Goal: Task Accomplishment & Management: Complete application form

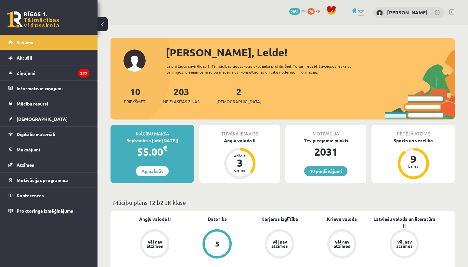
click at [249, 159] on div "3" at bounding box center [240, 162] width 20 height 10
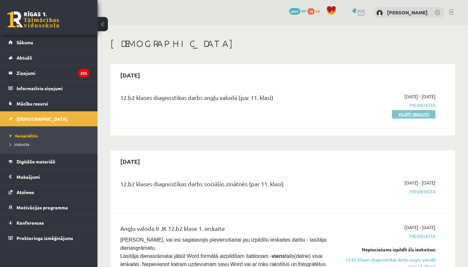
click at [407, 113] on link "Pildīt ieskaiti" at bounding box center [414, 114] width 44 height 8
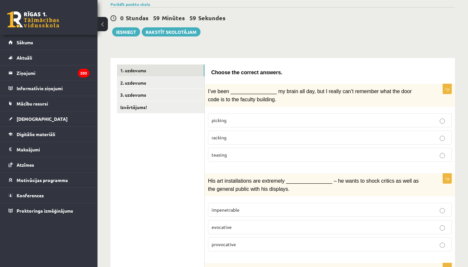
scroll to position [55, 0]
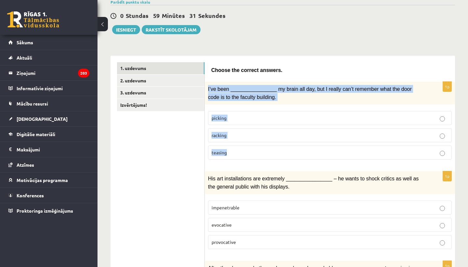
drag, startPoint x: 207, startPoint y: 86, endPoint x: 267, endPoint y: 158, distance: 93.8
click at [267, 158] on div "1p I’ve been ________________ my brain all day, but I really can’t remember wha…" at bounding box center [330, 123] width 250 height 83
copy div "I’ve been ________________ my brain all day, but I really can’t remember what t…"
click at [228, 129] on label "racking" at bounding box center [330, 135] width 244 height 14
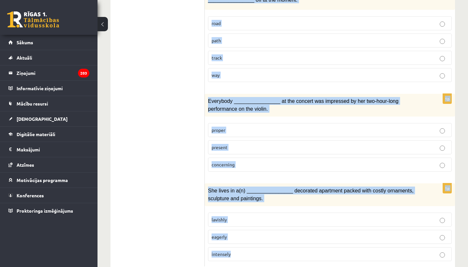
scroll to position [984, 0]
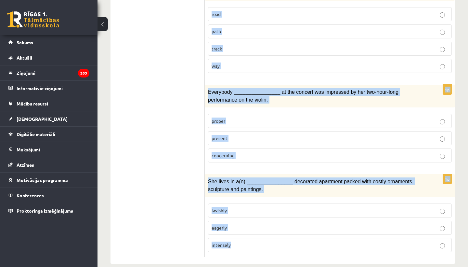
drag, startPoint x: 206, startPoint y: 107, endPoint x: 298, endPoint y: 266, distance: 184.0
copy form "His art installations are extremely ________________ – he wants to shock critic…"
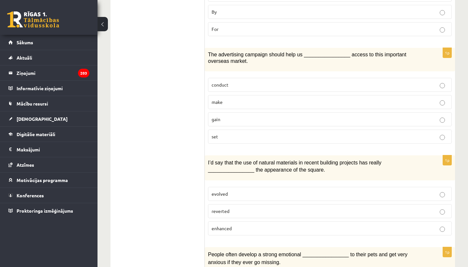
click at [110, 171] on div "12.b2 klases diagnosticējošais darbs angļu valodā par 11.klases mācību vielu , …" at bounding box center [283, 107] width 371 height 1236
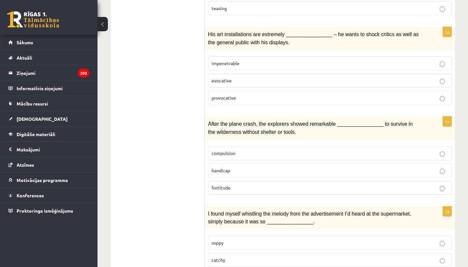
scroll to position [193, 0]
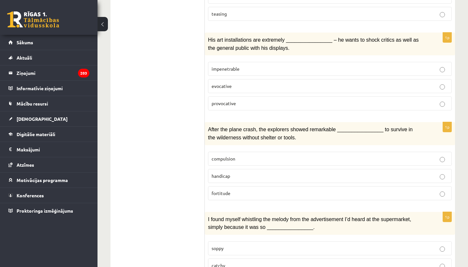
click at [251, 103] on p "provocative" at bounding box center [330, 103] width 237 height 7
click at [255, 190] on p "fortitude" at bounding box center [330, 193] width 237 height 7
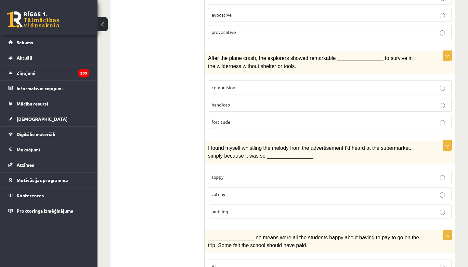
scroll to position [275, 0]
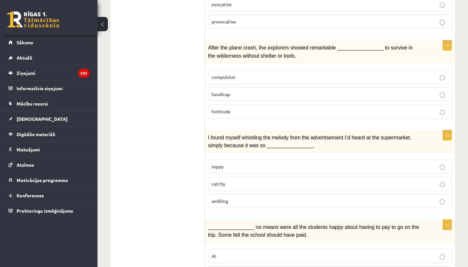
click at [246, 180] on p "catchy" at bounding box center [330, 183] width 237 height 7
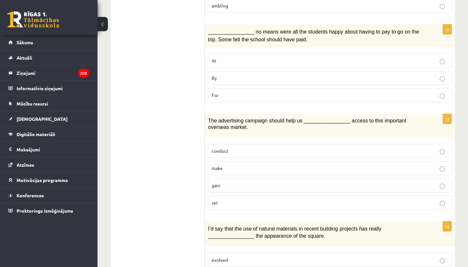
scroll to position [470, 0]
click at [298, 74] on p "By" at bounding box center [330, 77] width 237 height 7
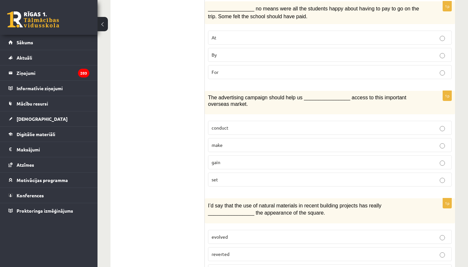
scroll to position [497, 0]
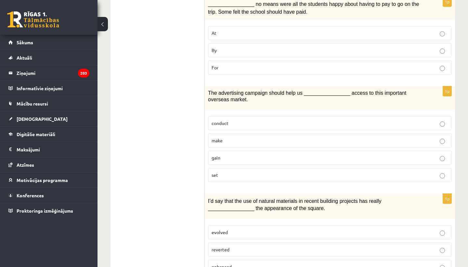
click at [269, 154] on p "gain" at bounding box center [330, 157] width 237 height 7
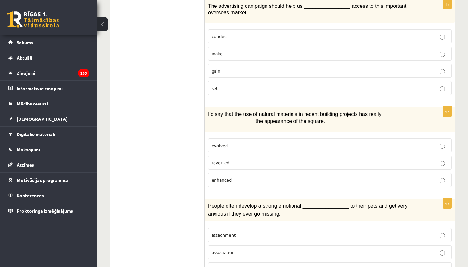
click at [258, 176] on p "enhanced" at bounding box center [330, 179] width 237 height 7
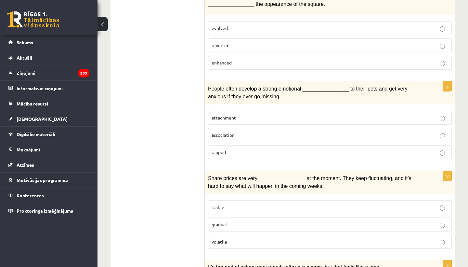
scroll to position [700, 0]
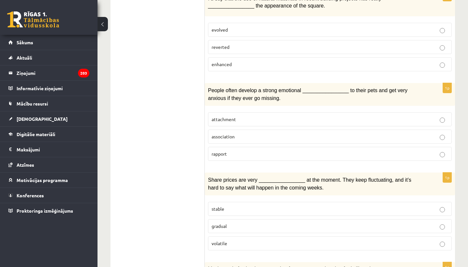
click at [279, 116] on p "attachment" at bounding box center [330, 119] width 237 height 7
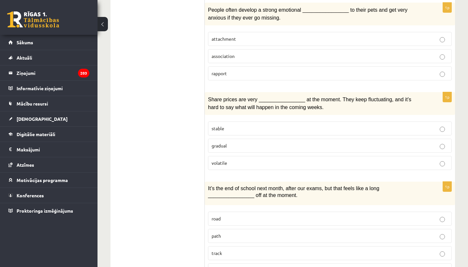
scroll to position [804, 0]
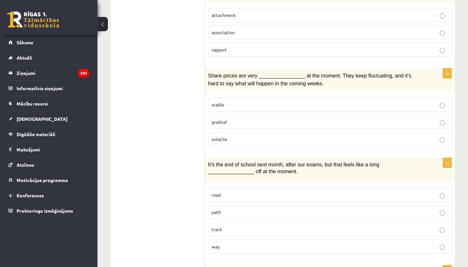
click at [263, 136] on label "volatile" at bounding box center [330, 139] width 244 height 14
click at [223, 243] on p "way" at bounding box center [330, 246] width 237 height 7
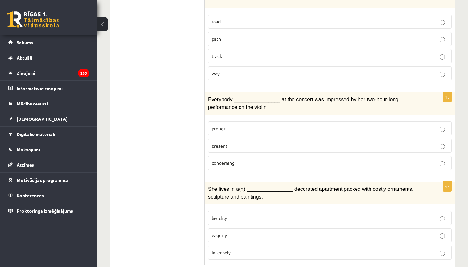
click at [235, 142] on p "present" at bounding box center [330, 145] width 237 height 7
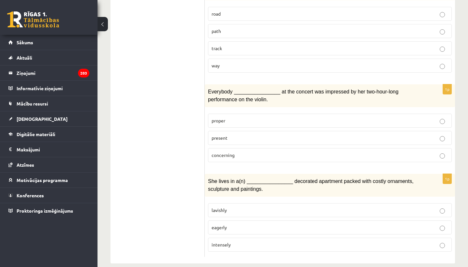
scroll to position [984, 0]
click at [224, 203] on label "lavishly" at bounding box center [330, 210] width 244 height 14
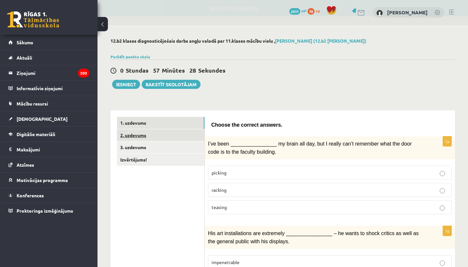
scroll to position [0, 0]
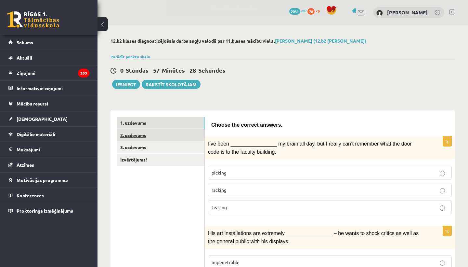
click at [171, 135] on link "2. uzdevums" at bounding box center [160, 135] width 87 height 12
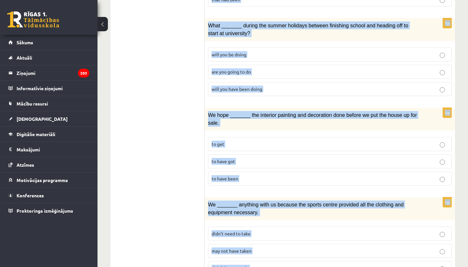
scroll to position [760, 0]
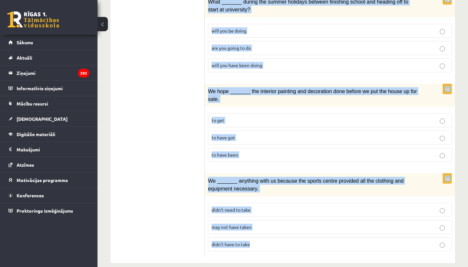
drag, startPoint x: 212, startPoint y: 53, endPoint x: 333, endPoint y: 266, distance: 245.5
copy form "Circle the form that cannot be used to complete the sentences. 1p _______ was w…"
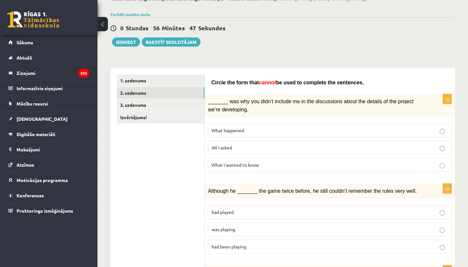
scroll to position [44, 0]
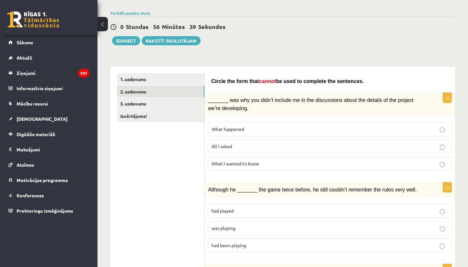
click at [237, 128] on span "What happened" at bounding box center [228, 129] width 33 height 6
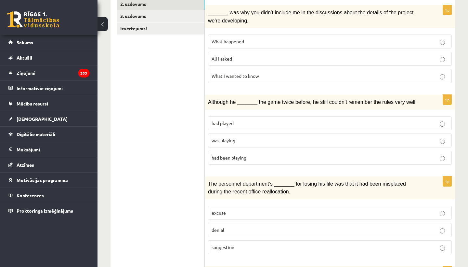
scroll to position [135, 0]
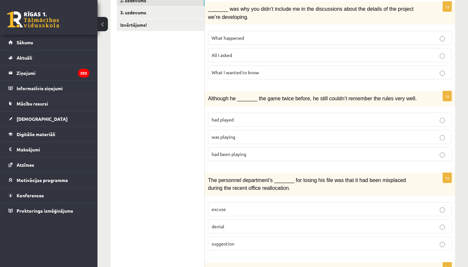
click at [235, 134] on span "was playing" at bounding box center [224, 137] width 24 height 6
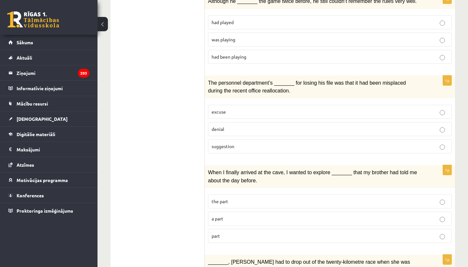
scroll to position [233, 0]
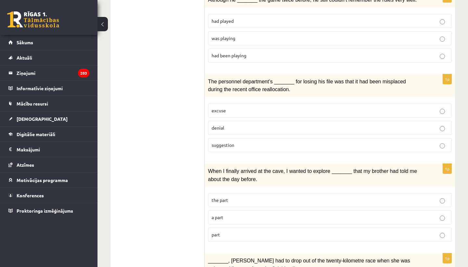
click at [256, 128] on p "denial" at bounding box center [330, 127] width 237 height 7
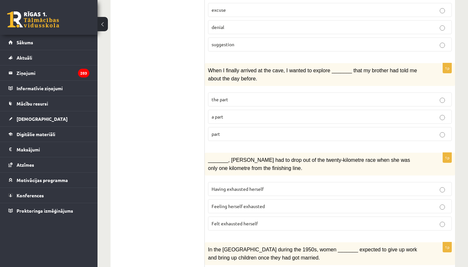
scroll to position [334, 0]
click at [244, 134] on label "part" at bounding box center [330, 133] width 244 height 14
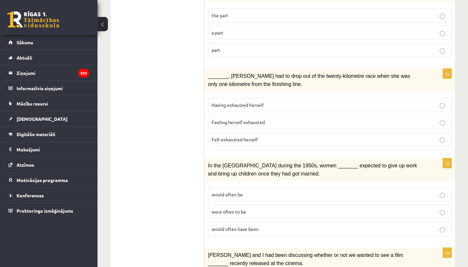
scroll to position [417, 0]
click at [224, 137] on span "Felt exhausted herself" at bounding box center [235, 140] width 46 height 6
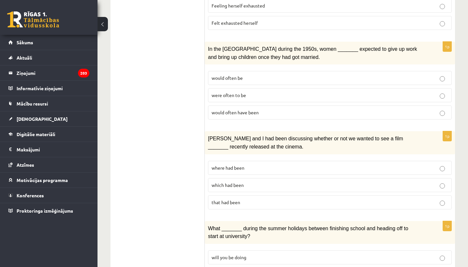
scroll to position [532, 0]
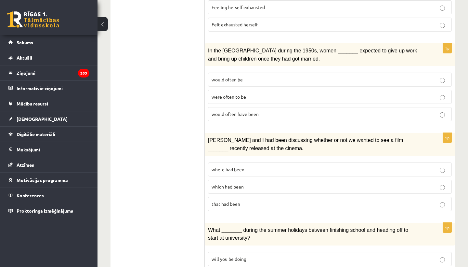
click at [253, 93] on p "were often to be" at bounding box center [330, 96] width 237 height 7
click at [267, 111] on p "would often have been" at bounding box center [330, 114] width 237 height 7
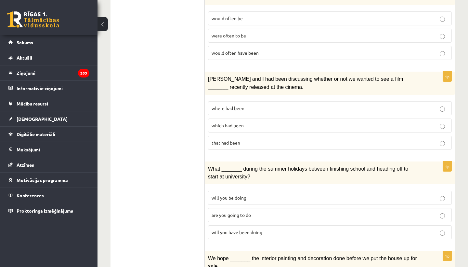
scroll to position [594, 0]
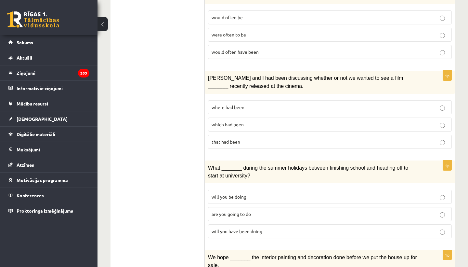
click at [259, 106] on label "where had been" at bounding box center [330, 107] width 244 height 14
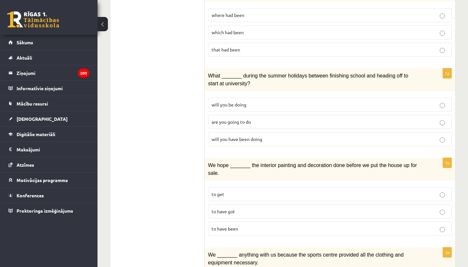
scroll to position [687, 0]
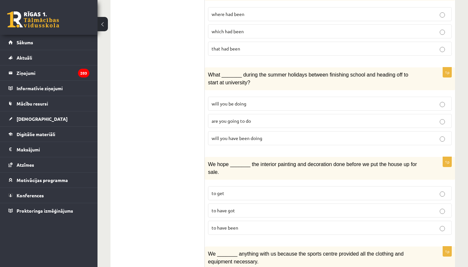
click at [242, 135] on p "will you have been doing" at bounding box center [330, 138] width 237 height 7
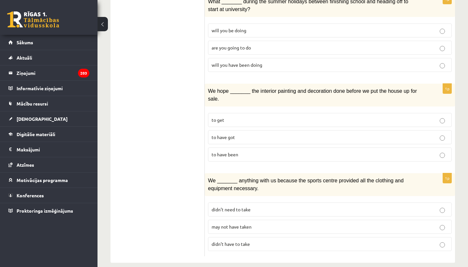
scroll to position [760, 0]
click at [293, 151] on p "to have been" at bounding box center [330, 154] width 237 height 7
click at [251, 224] on span "may not have taken" at bounding box center [232, 227] width 40 height 6
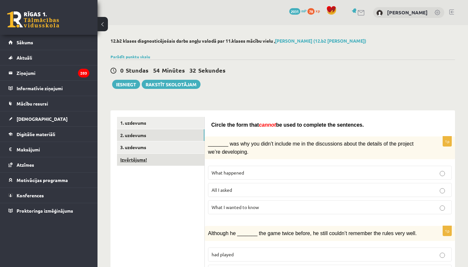
scroll to position [0, 0]
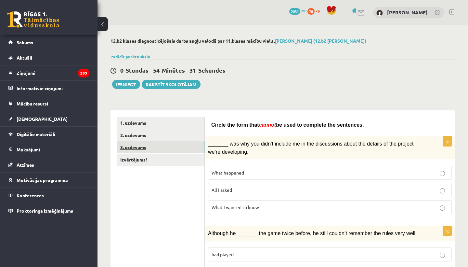
click at [163, 146] on link "3. uzdevums" at bounding box center [160, 147] width 87 height 12
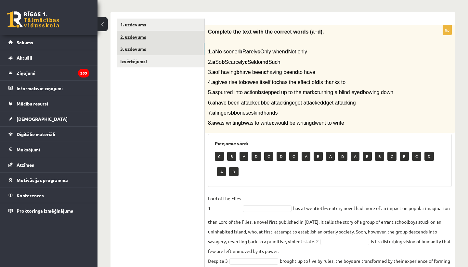
scroll to position [99, 0]
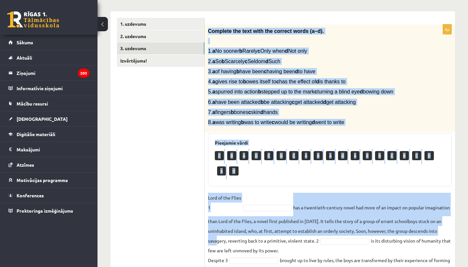
drag, startPoint x: 208, startPoint y: 28, endPoint x: 249, endPoint y: 247, distance: 223.0
click at [249, 247] on div "8p Complete the text with the correct words (a–d). 1. a No sooner b Rarely c On…" at bounding box center [330, 188] width 250 height 329
click at [249, 247] on fieldset "Lord of the Flies 1 has a twentieth-century novel had more of an impact on popu…" at bounding box center [330, 271] width 244 height 158
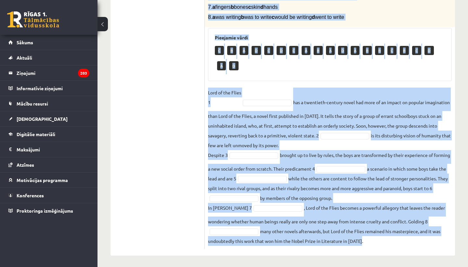
scroll to position [210, 0]
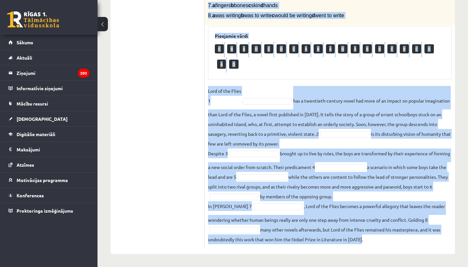
drag, startPoint x: 209, startPoint y: 27, endPoint x: 257, endPoint y: 266, distance: 243.7
click at [257, 266] on div "12.b2 klases diagnosticējošais darbs angļu valodā par 11.klases mācību vielu , …" at bounding box center [283, 43] width 371 height 447
copy div "Complete the text with the correct words (a–d). 1. a No sooner b Rarely c Only …"
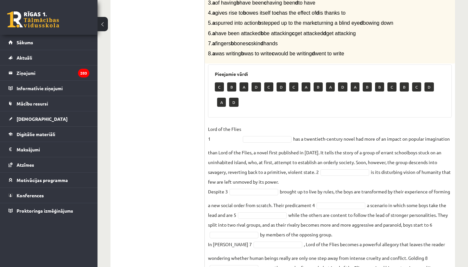
click at [138, 128] on ul "1. uzdevums 2. uzdevums 3. uzdevums Izvērtējums!" at bounding box center [161, 117] width 88 height 336
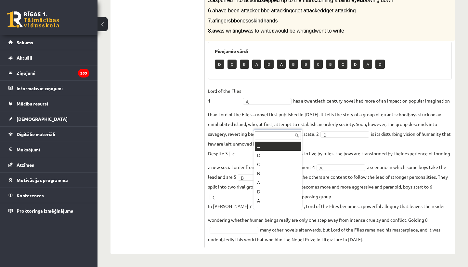
scroll to position [8, 0]
drag, startPoint x: 261, startPoint y: 142, endPoint x: 261, endPoint y: 147, distance: 4.2
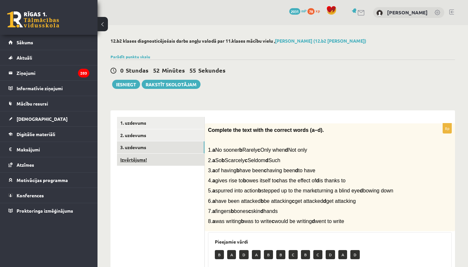
scroll to position [0, 0]
click at [146, 162] on link "Izvērtējums!" at bounding box center [160, 159] width 87 height 12
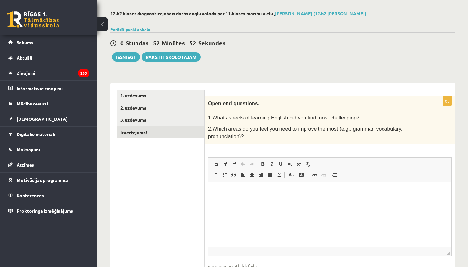
scroll to position [32, 0]
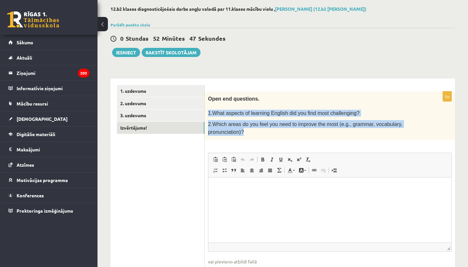
drag, startPoint x: 209, startPoint y: 110, endPoint x: 258, endPoint y: 136, distance: 55.3
click at [258, 136] on div "Open end questions. 1.What aspects of learning English did you find most challe…" at bounding box center [330, 115] width 250 height 48
copy div "1.What aspects of learning English did you find most challenging? 2.Which areas…"
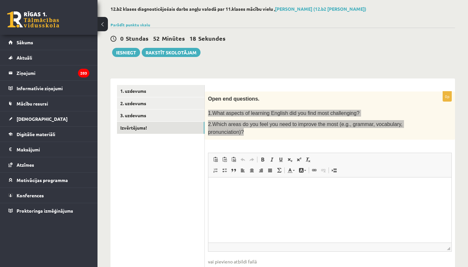
click at [237, 197] on html at bounding box center [329, 187] width 243 height 20
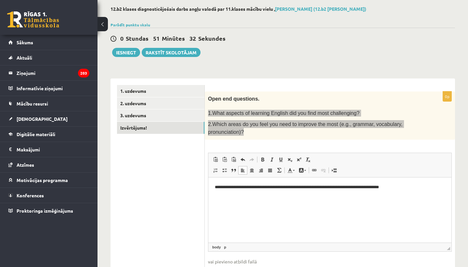
click at [337, 186] on p "**********" at bounding box center [330, 186] width 230 height 7
click at [437, 189] on p "**********" at bounding box center [330, 186] width 230 height 7
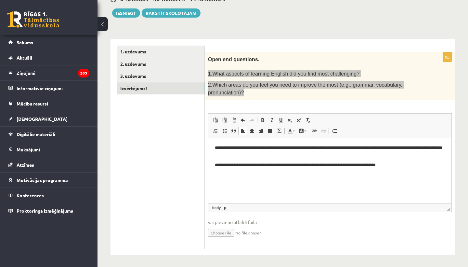
scroll to position [71, 0]
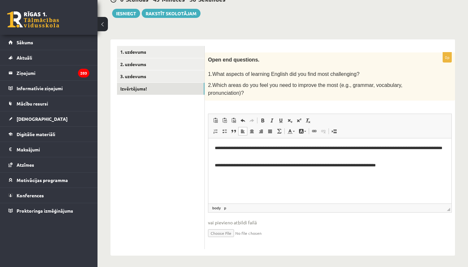
click at [175, 141] on ul "1. uzdevums 2. uzdevums 3. uzdevums Izvērtējums!" at bounding box center [161, 147] width 88 height 203
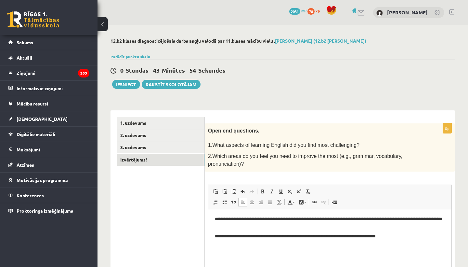
scroll to position [0, 0]
click at [123, 86] on button "Iesniegt" at bounding box center [126, 84] width 28 height 9
